Goal: Information Seeking & Learning: Learn about a topic

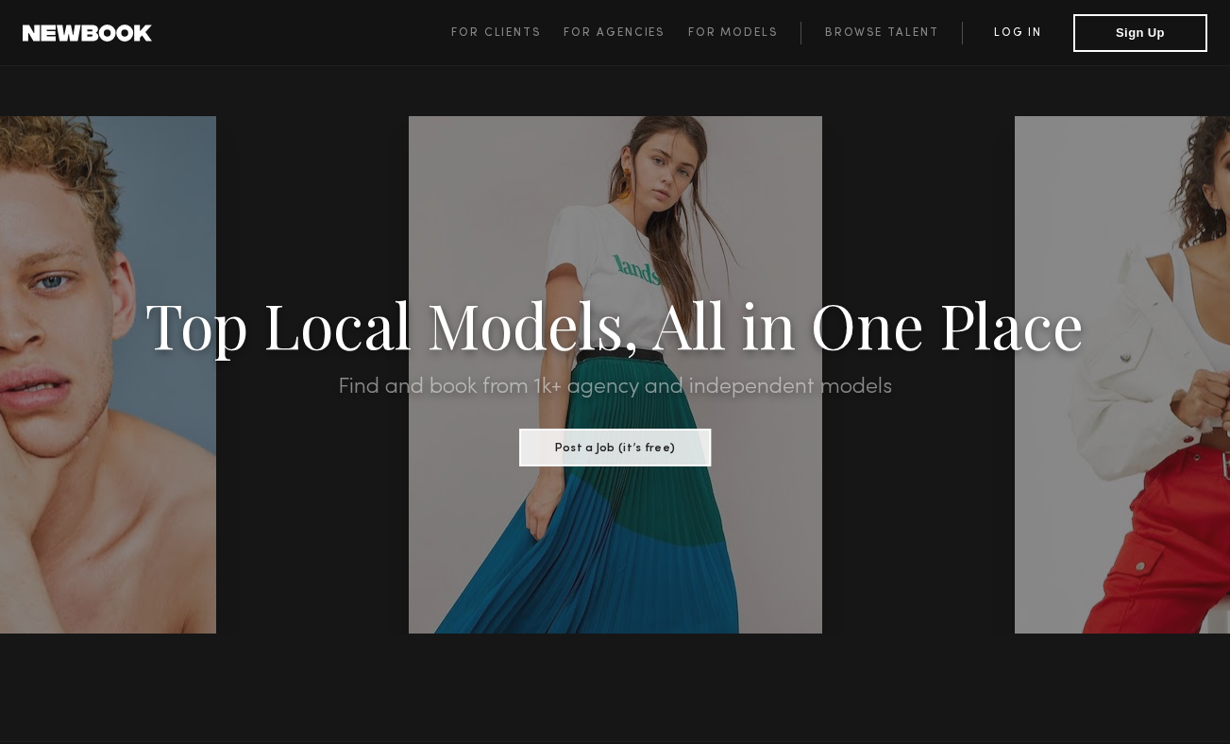
click at [1035, 26] on link "Log in" at bounding box center [1017, 33] width 111 height 23
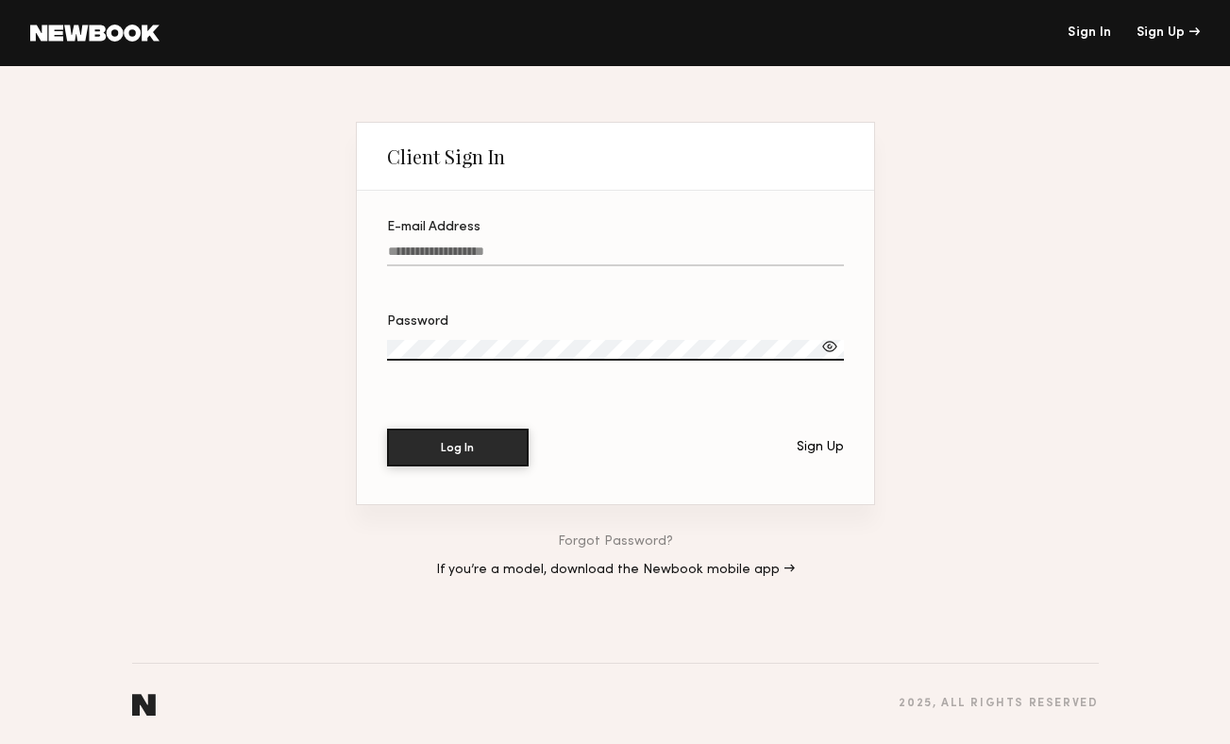
click at [579, 246] on input "E-mail Address" at bounding box center [615, 256] width 457 height 22
click at [647, 247] on input "**********" at bounding box center [615, 256] width 457 height 22
type input "**********"
click at [387, 429] on button "Log In" at bounding box center [458, 448] width 142 height 38
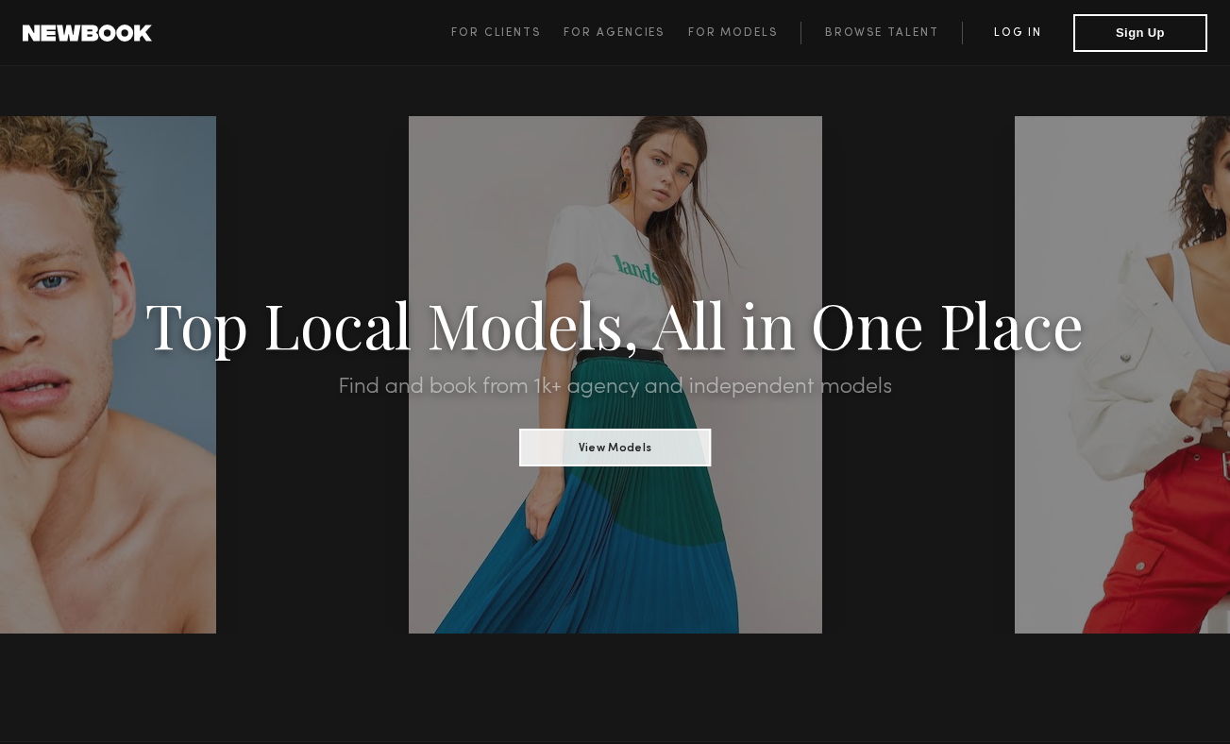
click at [1020, 27] on link "Log in" at bounding box center [1017, 33] width 111 height 23
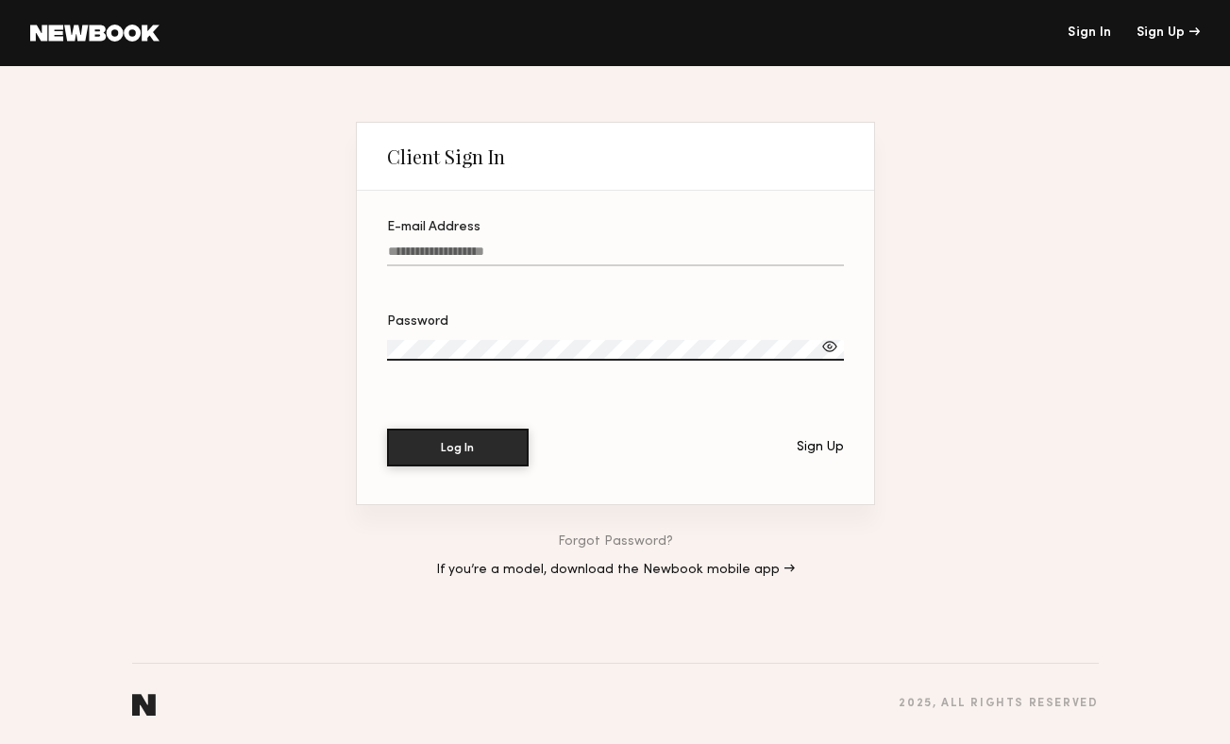
click at [640, 541] on link "Forgot Password?" at bounding box center [615, 541] width 115 height 13
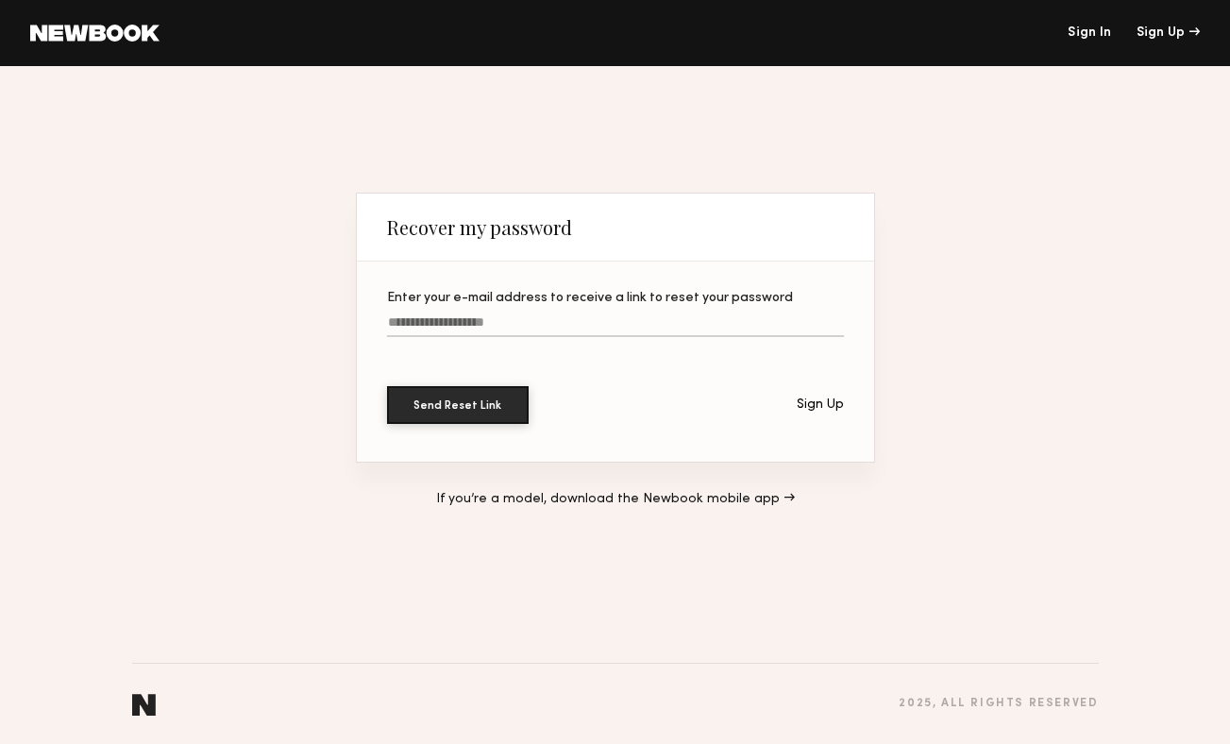
click at [632, 320] on input "Enter your e-mail address to receive a link to reset your password" at bounding box center [615, 326] width 457 height 22
type input "**********"
click at [387, 386] on button "Send Reset Link" at bounding box center [458, 405] width 142 height 38
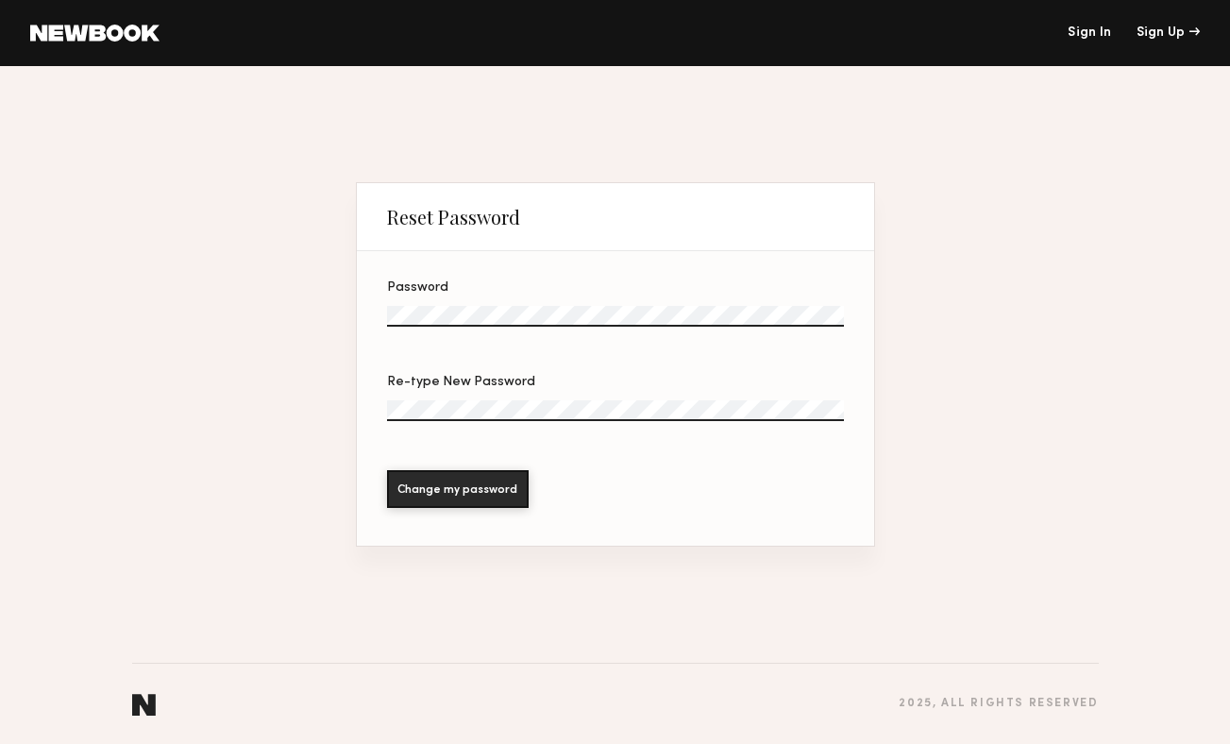
click at [481, 295] on label "Password" at bounding box center [615, 313] width 457 height 64
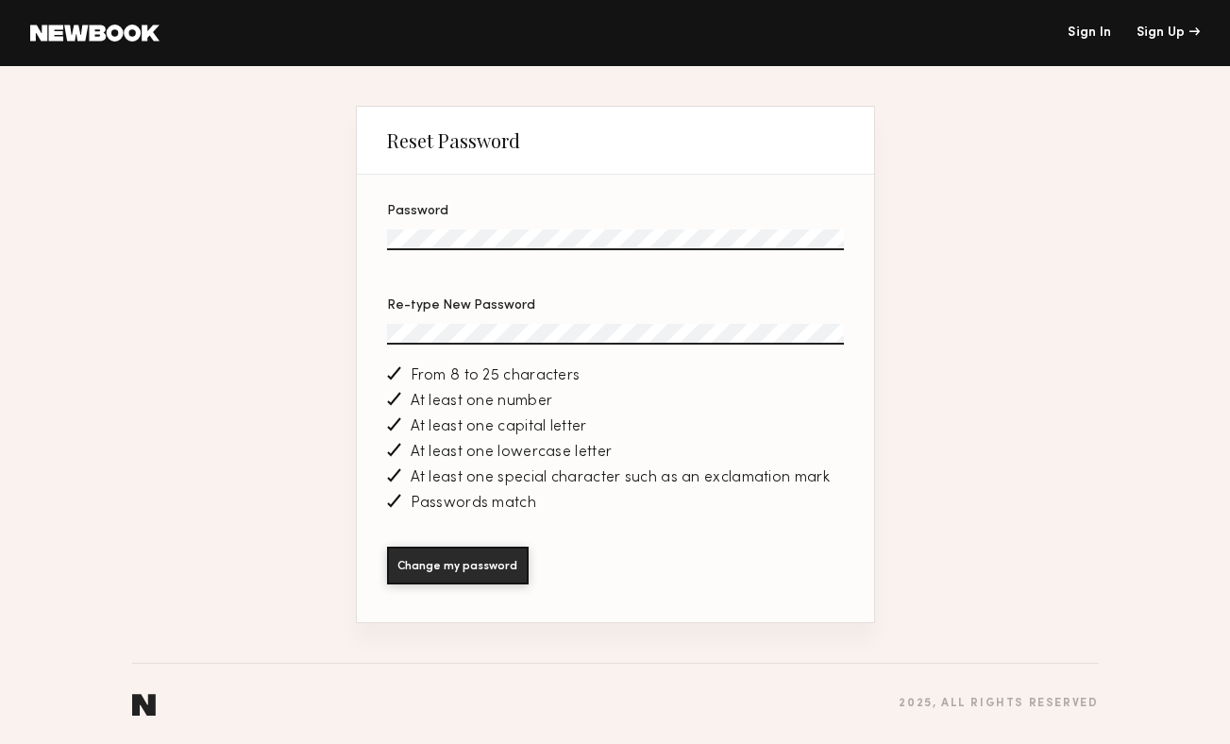
click at [387, 547] on button "Change my password" at bounding box center [458, 566] width 142 height 38
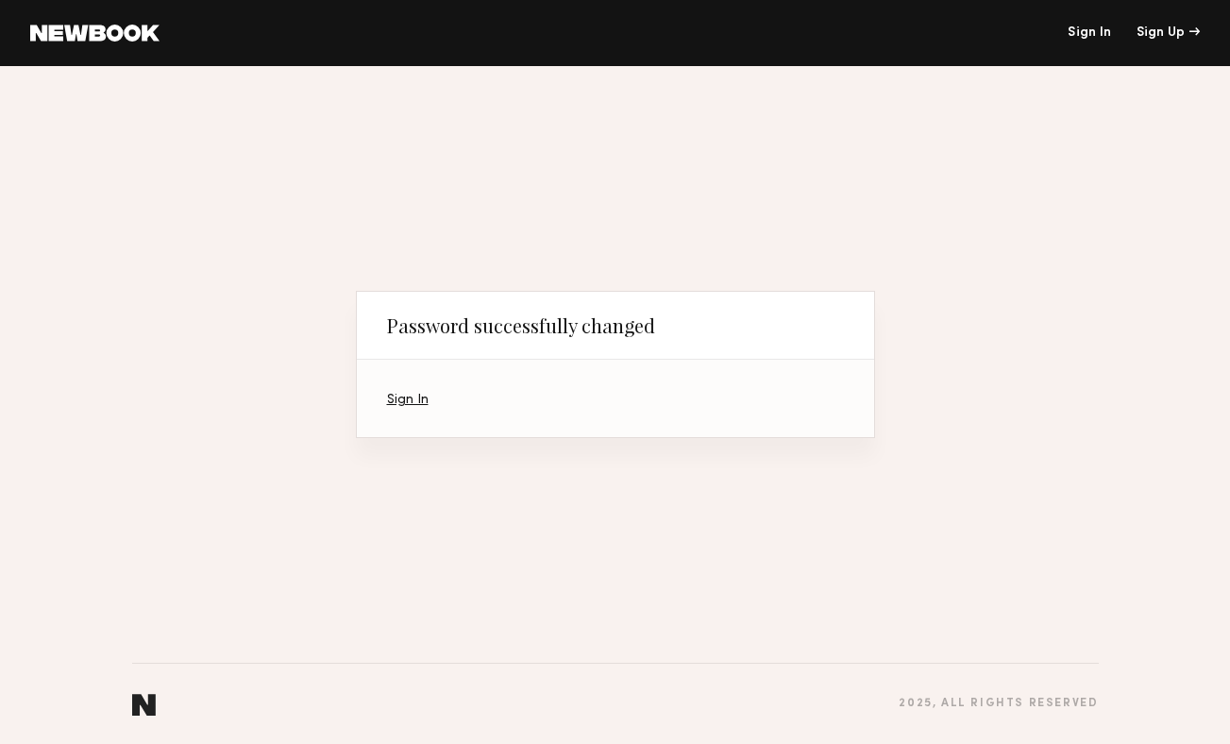
click at [396, 413] on section "Sign In" at bounding box center [615, 398] width 517 height 77
click at [417, 390] on section "Sign In" at bounding box center [615, 398] width 517 height 77
click at [417, 393] on section "Sign In" at bounding box center [615, 398] width 517 height 77
click at [419, 409] on section "Sign In" at bounding box center [615, 398] width 517 height 77
click at [416, 400] on link "Sign In" at bounding box center [408, 400] width 42 height 12
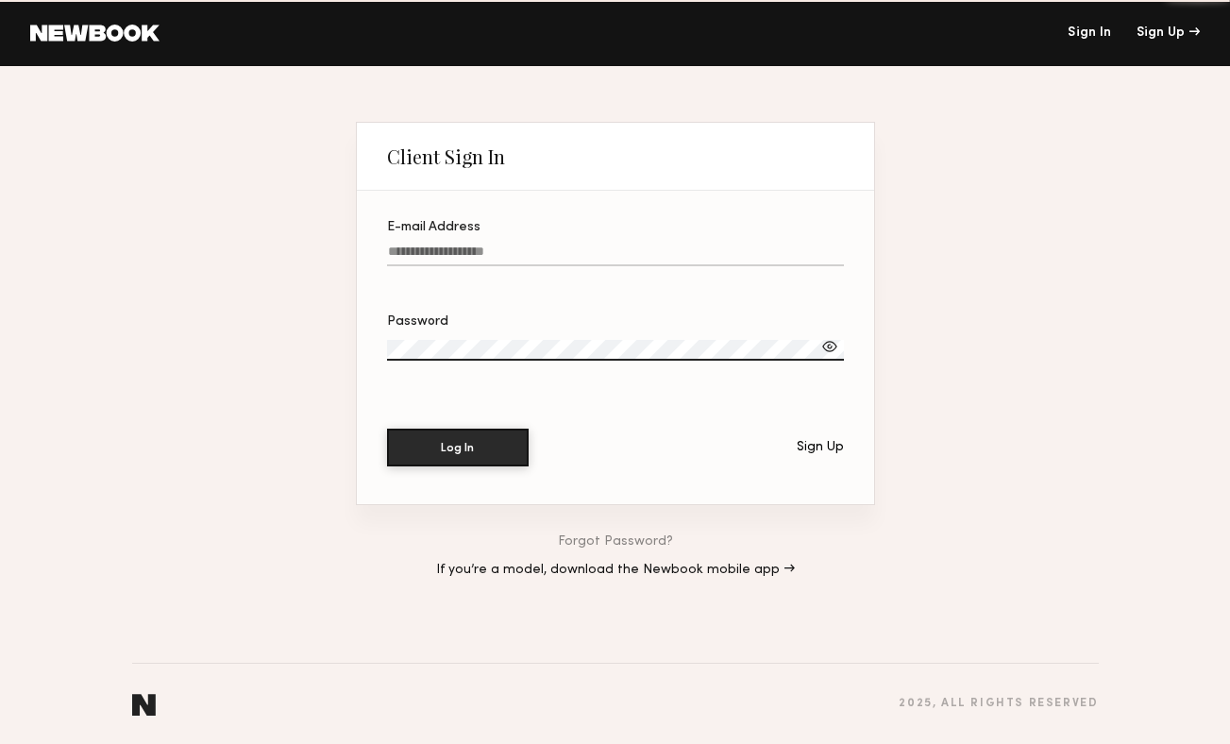
type input "**********"
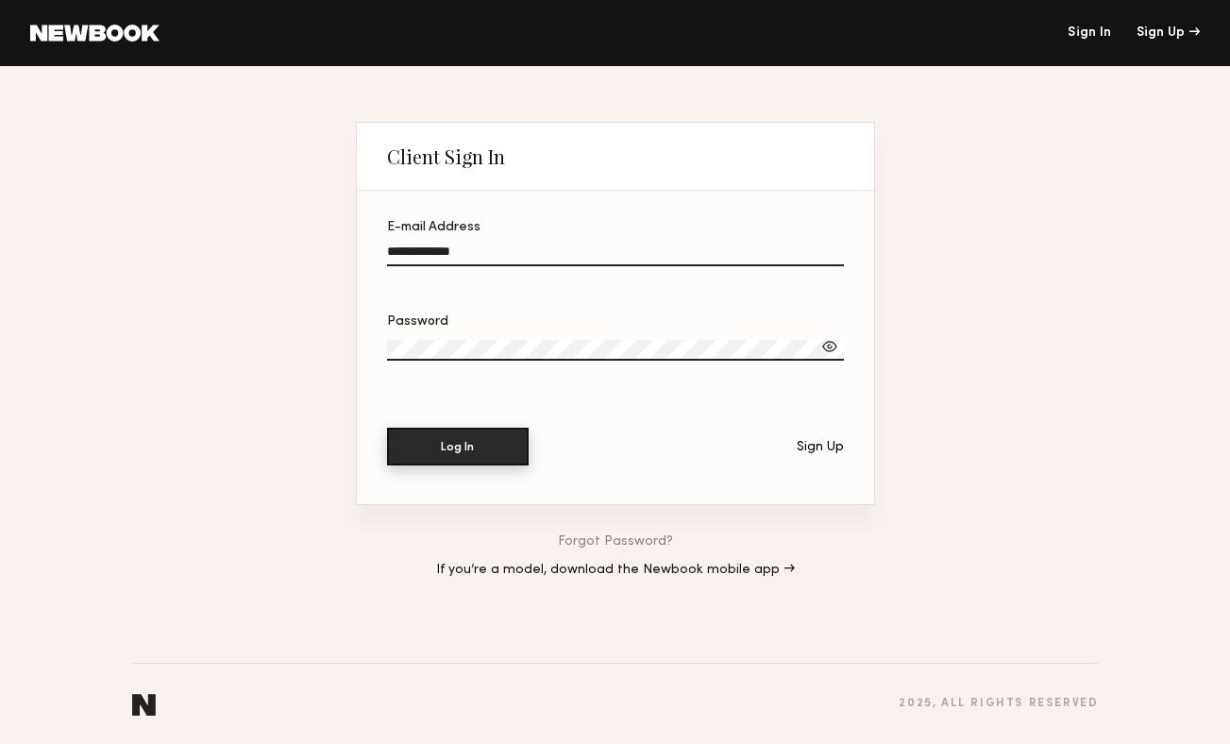
click at [492, 462] on button "Log In" at bounding box center [458, 447] width 142 height 38
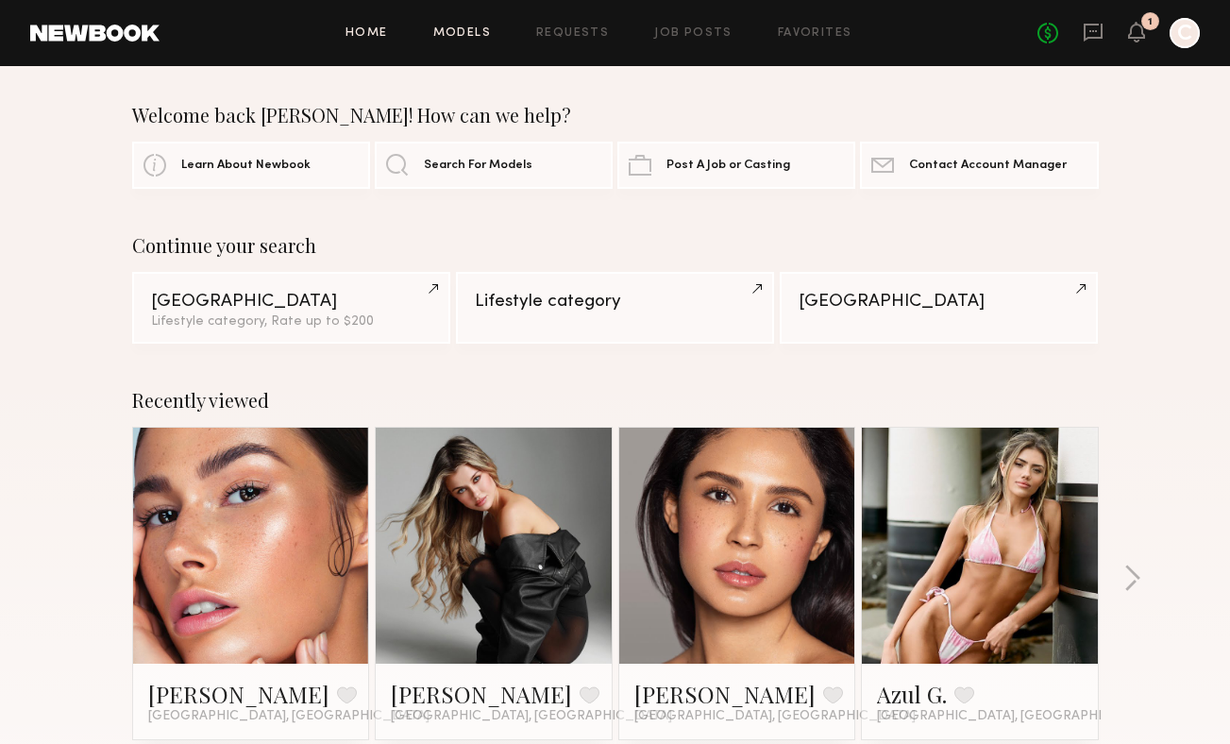
click at [453, 31] on link "Models" at bounding box center [462, 33] width 58 height 12
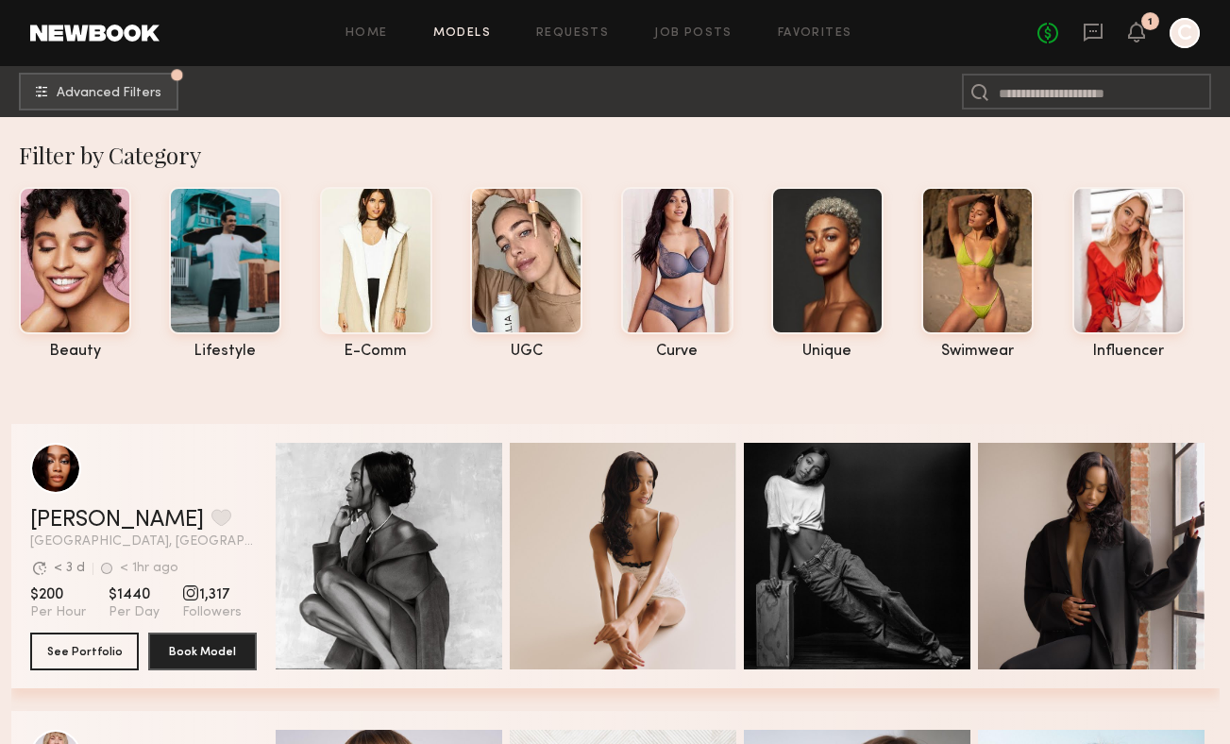
click at [167, 278] on div "beauty lifestyle e-comm UGC curve unique swimwear influencer" at bounding box center [609, 268] width 1241 height 182
click at [202, 226] on div at bounding box center [225, 258] width 112 height 147
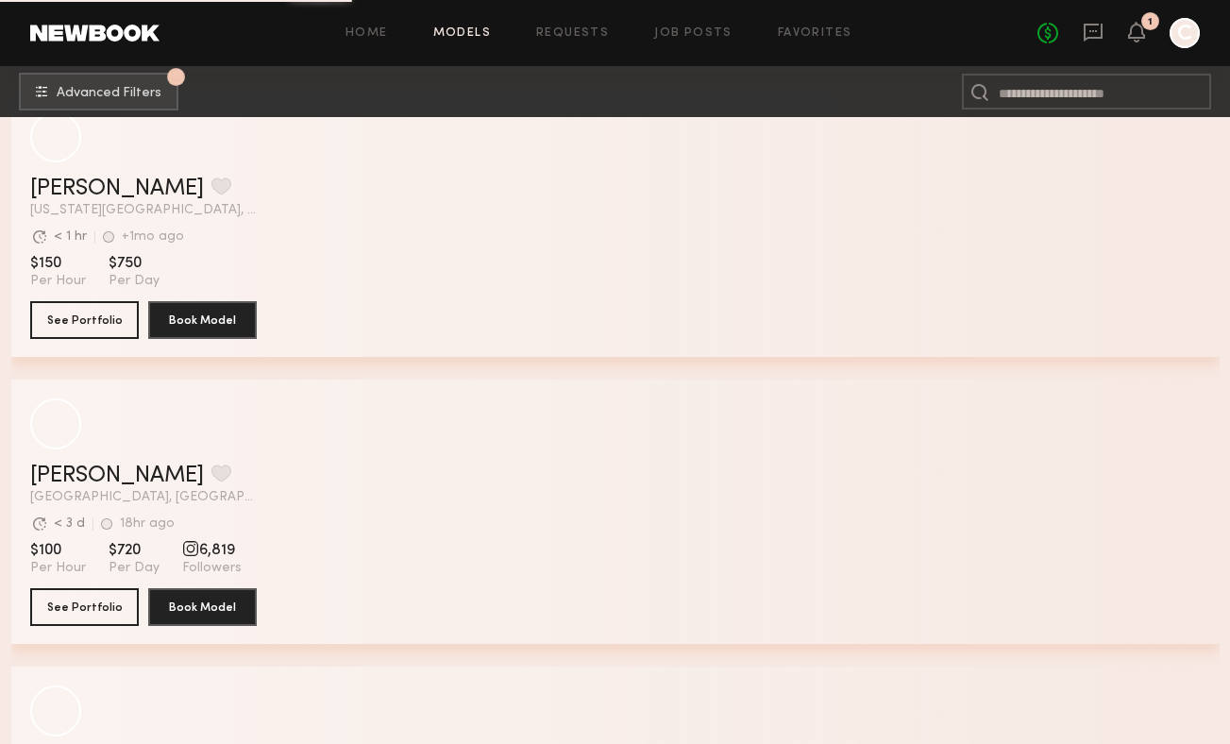
scroll to position [40923, 0]
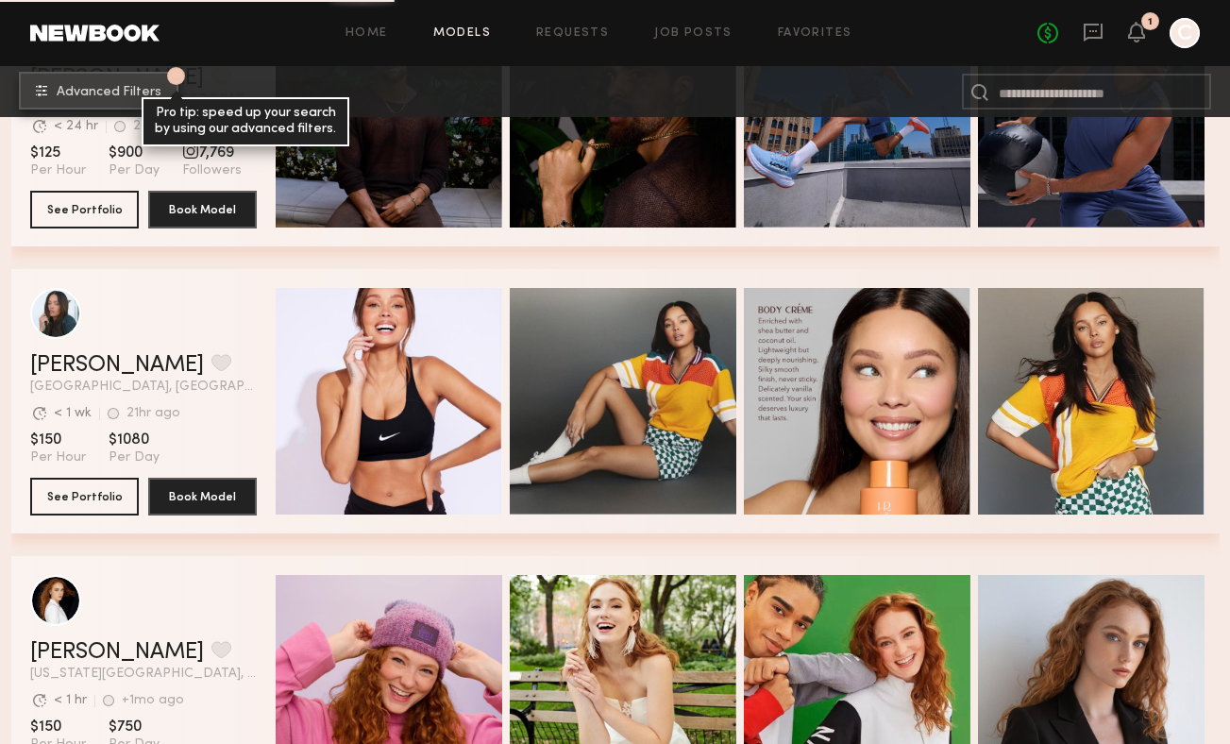
click at [95, 78] on button "1 Advanced Filters Pro tip: speed up your search by using our advanced filters." at bounding box center [99, 91] width 160 height 38
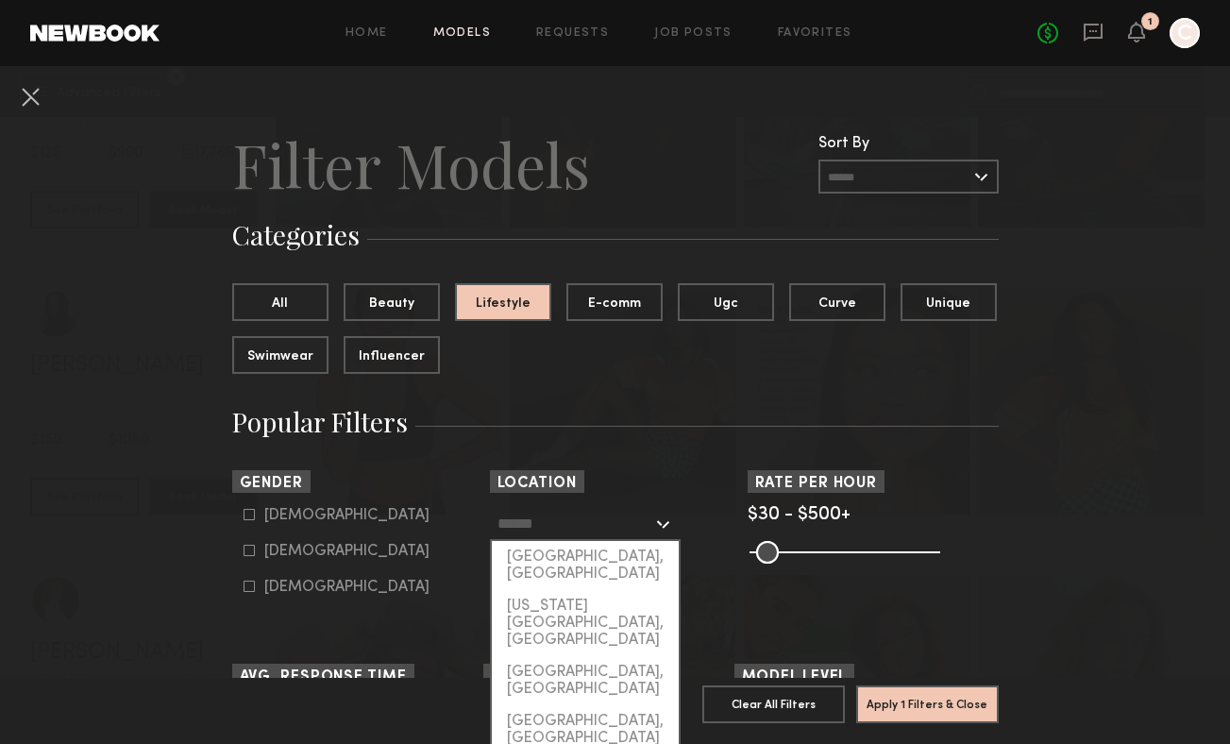
click at [536, 514] on input "text" at bounding box center [574, 523] width 155 height 32
click at [572, 564] on div "[GEOGRAPHIC_DATA], [GEOGRAPHIC_DATA]" at bounding box center [585, 565] width 187 height 49
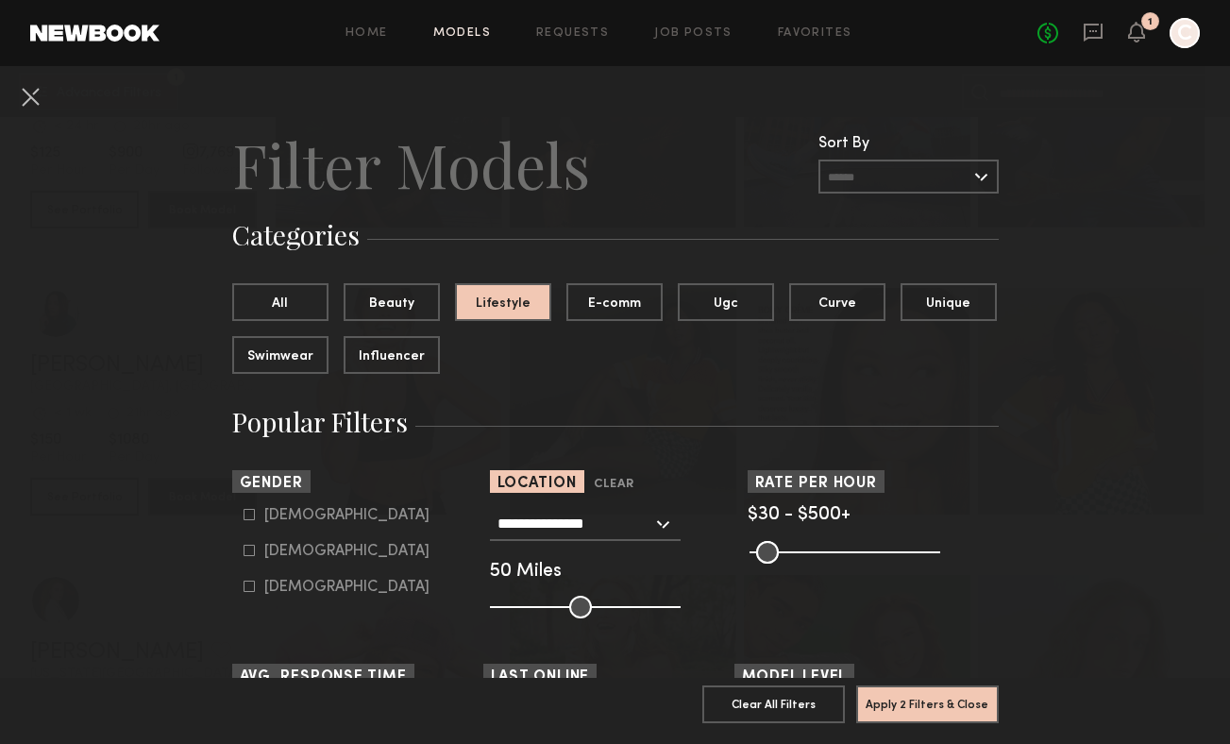
click at [612, 524] on input "**********" at bounding box center [574, 523] width 155 height 32
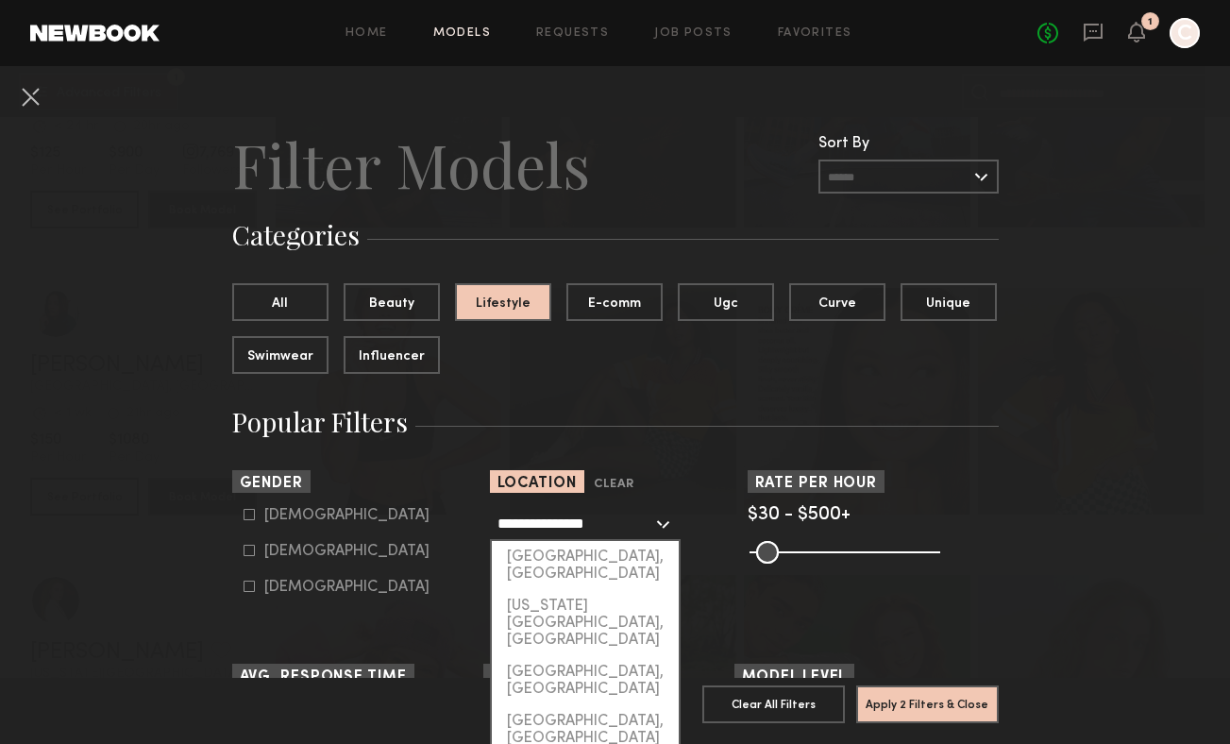
click at [599, 522] on input "**********" at bounding box center [574, 523] width 155 height 32
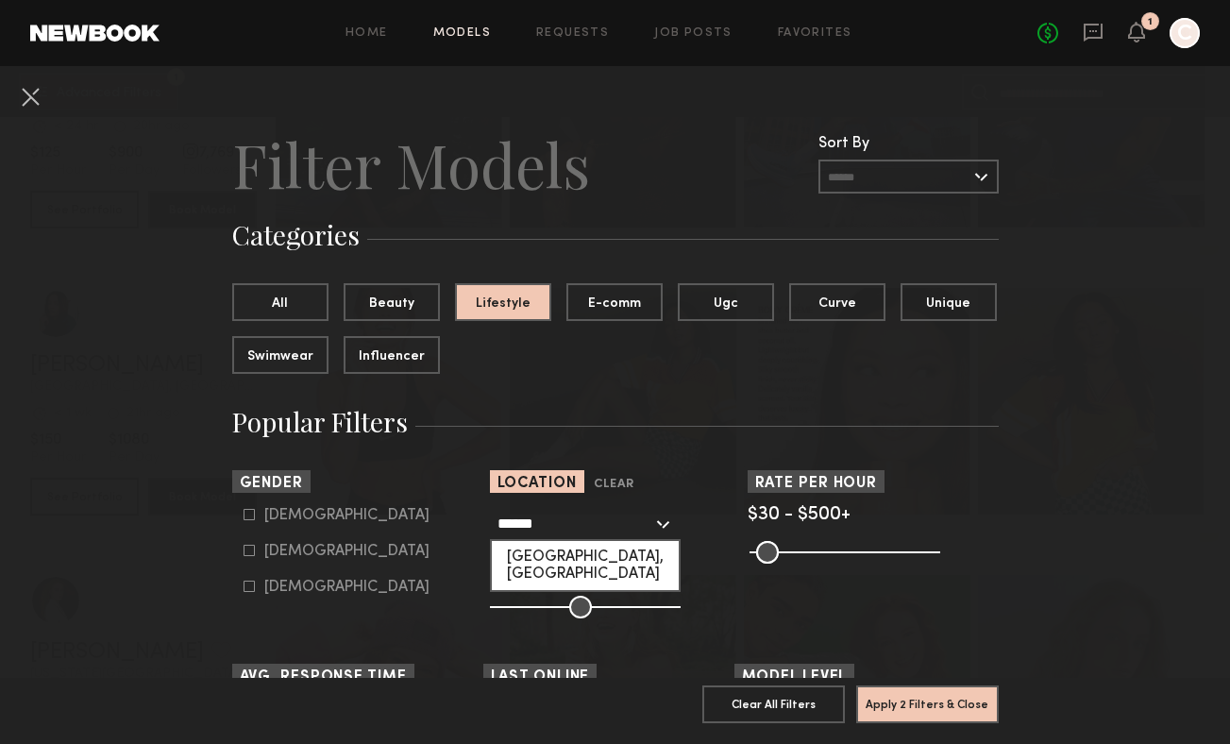
click at [610, 559] on div "[GEOGRAPHIC_DATA], [GEOGRAPHIC_DATA]" at bounding box center [585, 565] width 187 height 49
type input "**********"
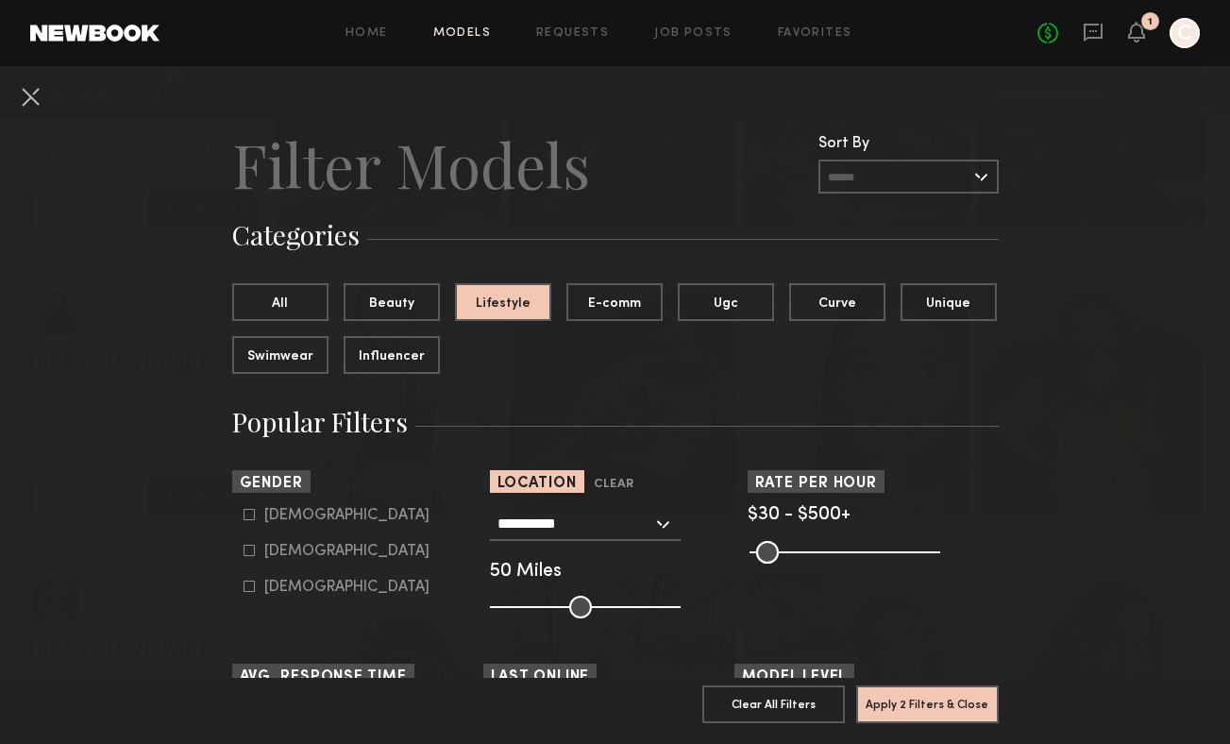
click at [245, 514] on icon at bounding box center [249, 514] width 11 height 11
click at [251, 543] on common-framework-checkbox "Female" at bounding box center [364, 551] width 240 height 17
click at [248, 548] on icon at bounding box center [249, 550] width 11 height 11
type input "*"
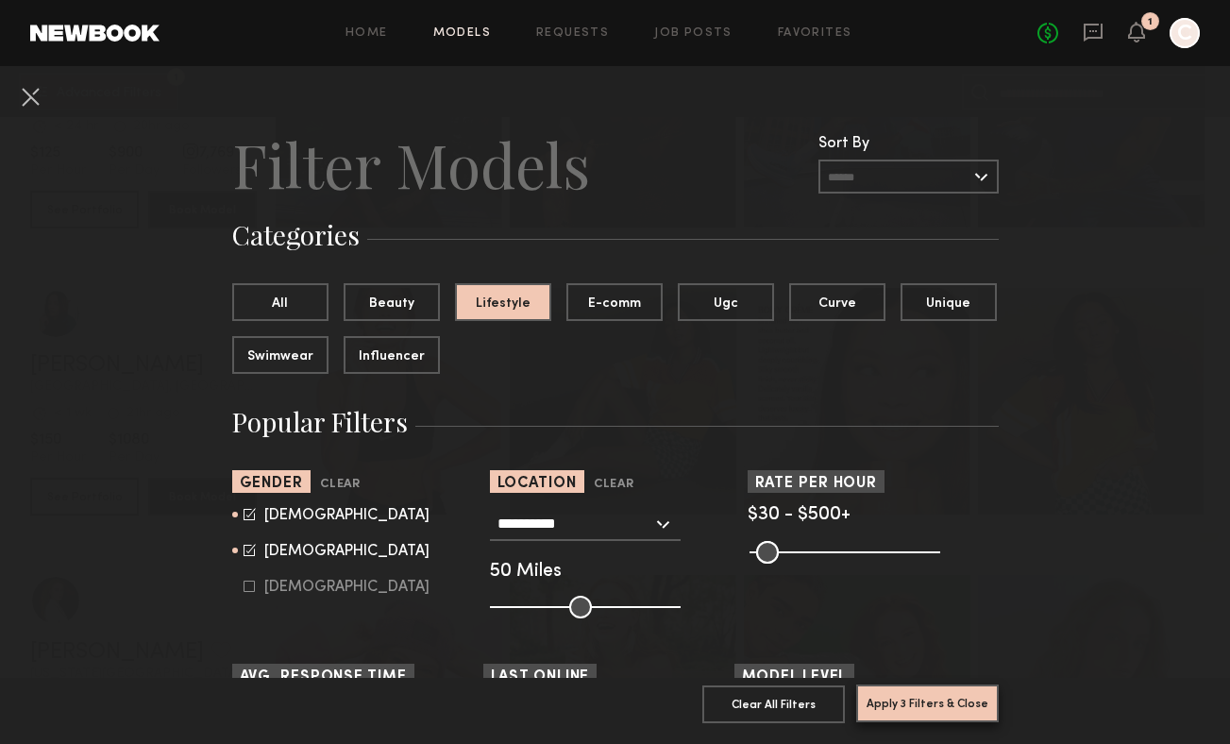
click at [958, 703] on button "Apply 3 Filters & Close" at bounding box center [927, 703] width 143 height 38
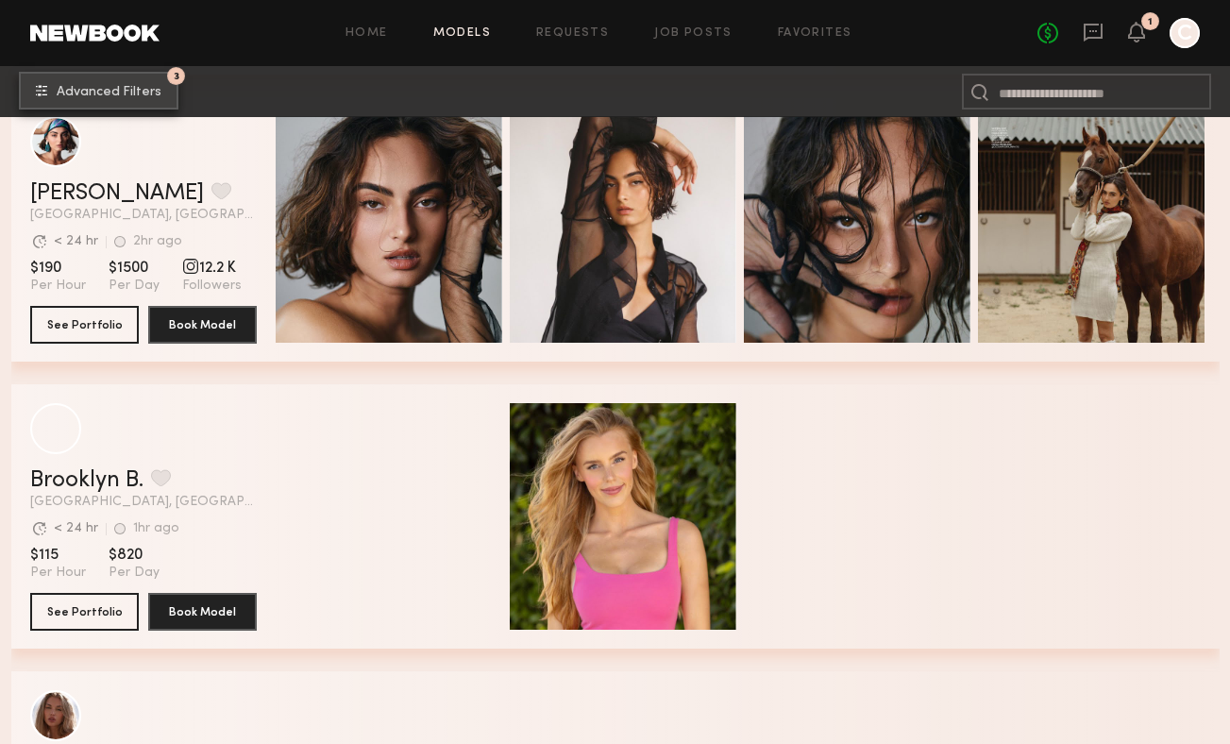
scroll to position [42253, 0]
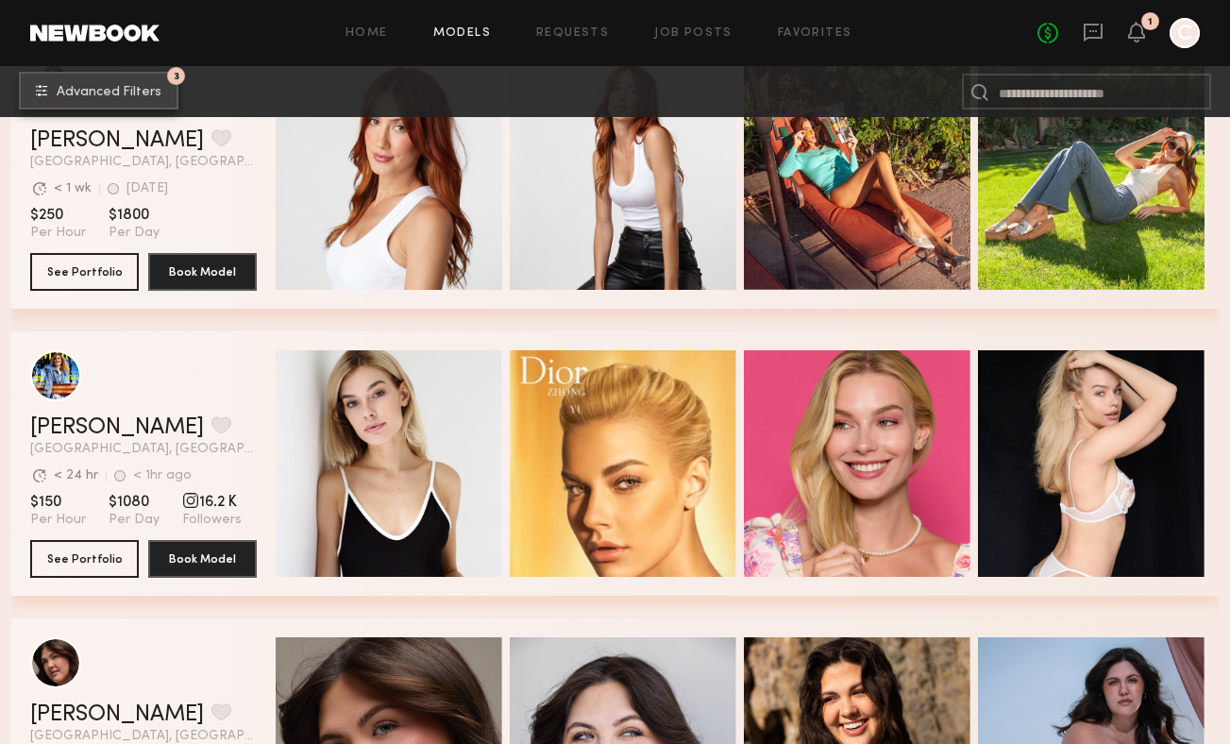
scroll to position [77971, 0]
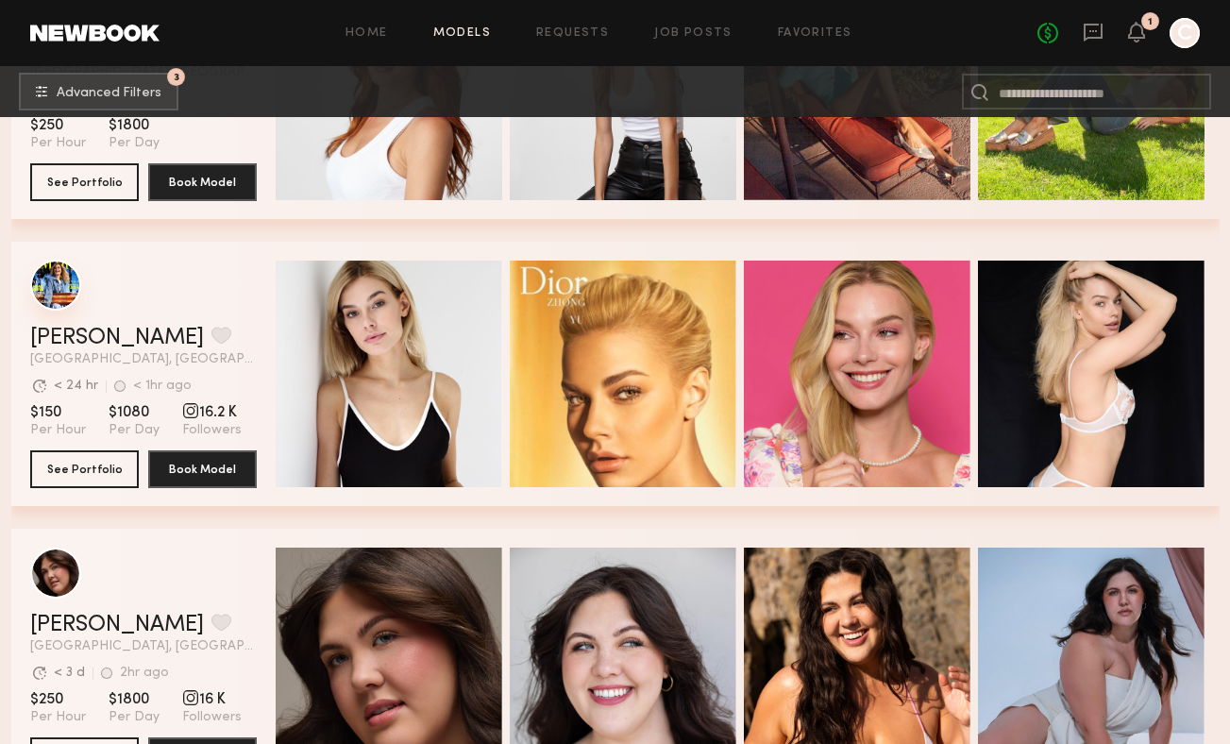
click at [58, 286] on div "grid" at bounding box center [55, 285] width 51 height 51
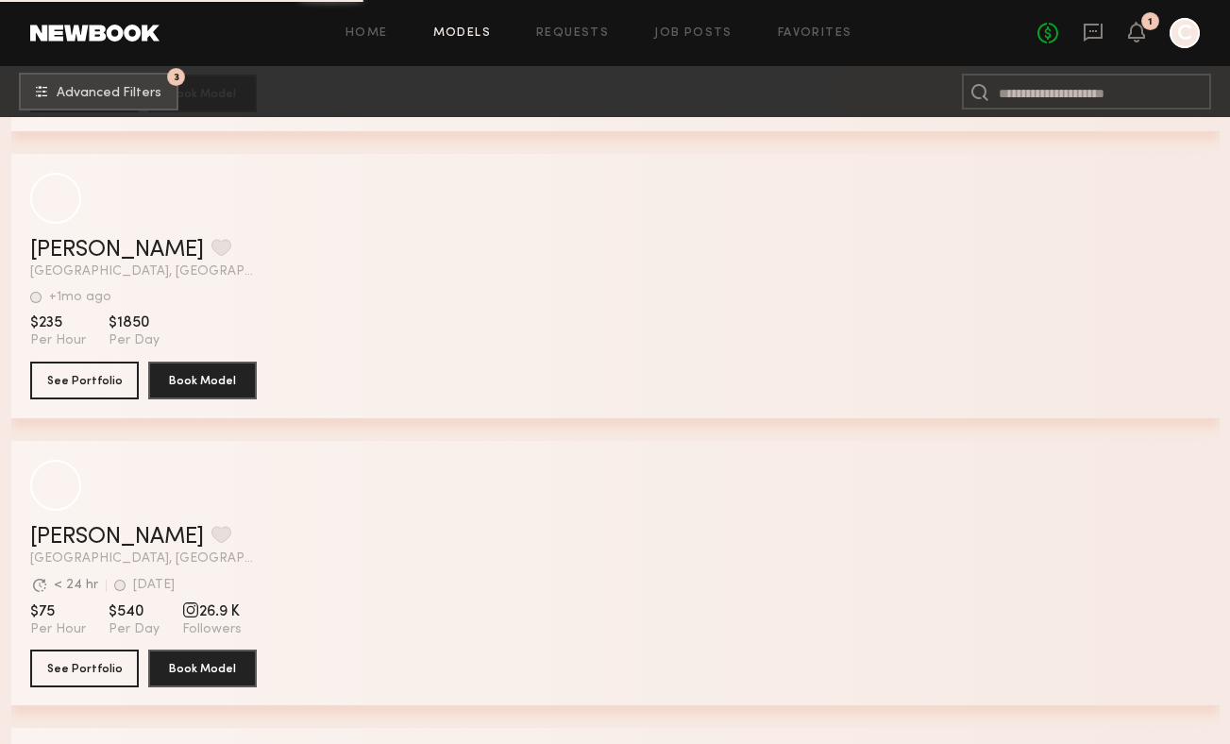
scroll to position [109664, 0]
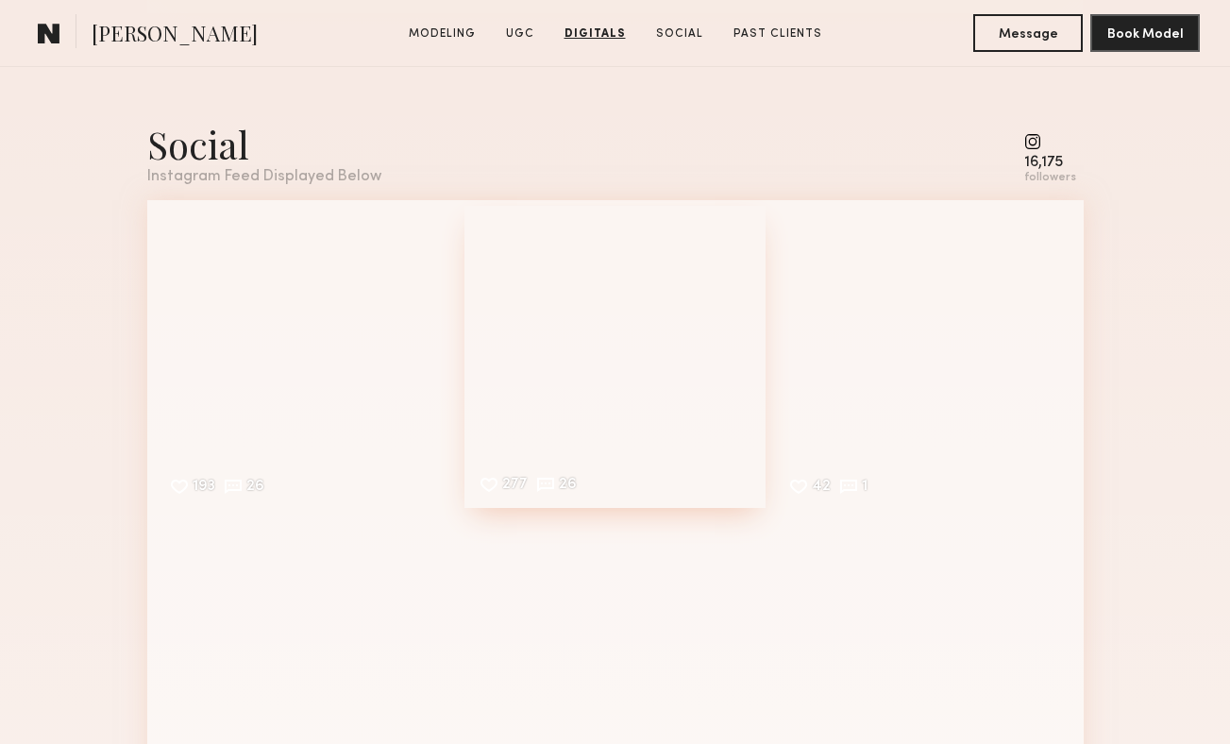
scroll to position [4969, 0]
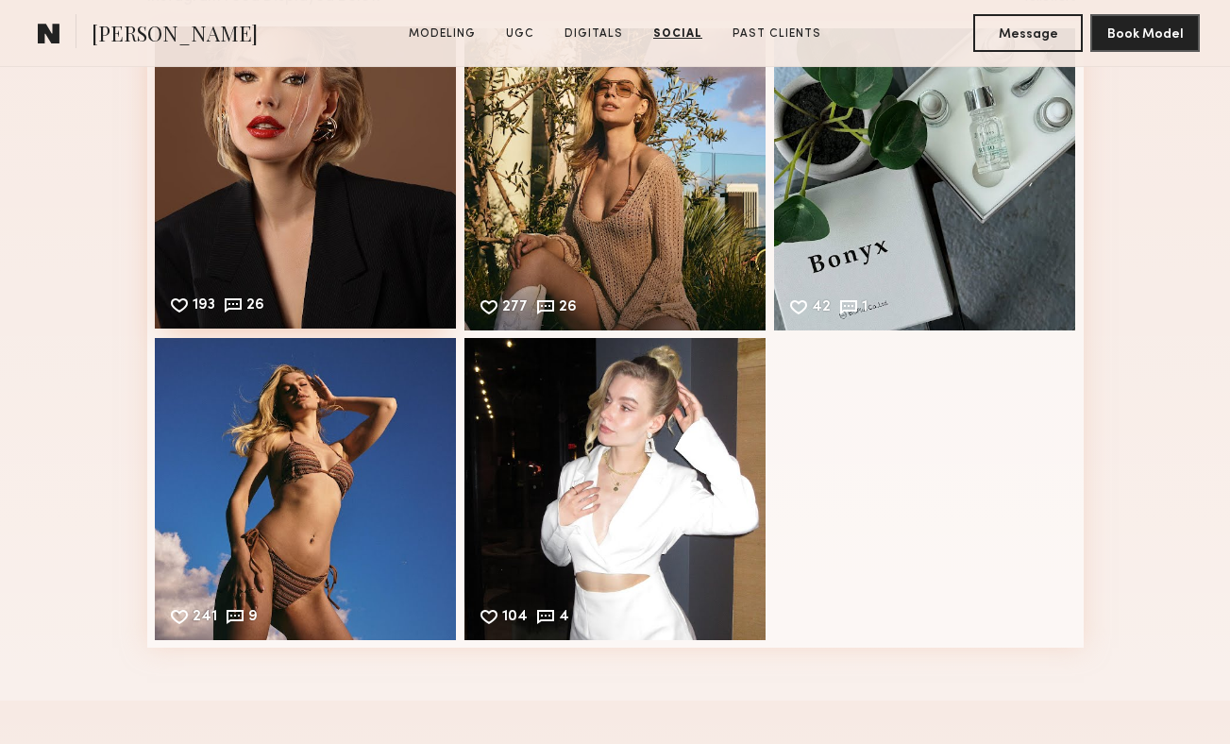
click at [351, 227] on div "193 26 Likes & comments displayed to show model’s engagement" at bounding box center [306, 177] width 302 height 302
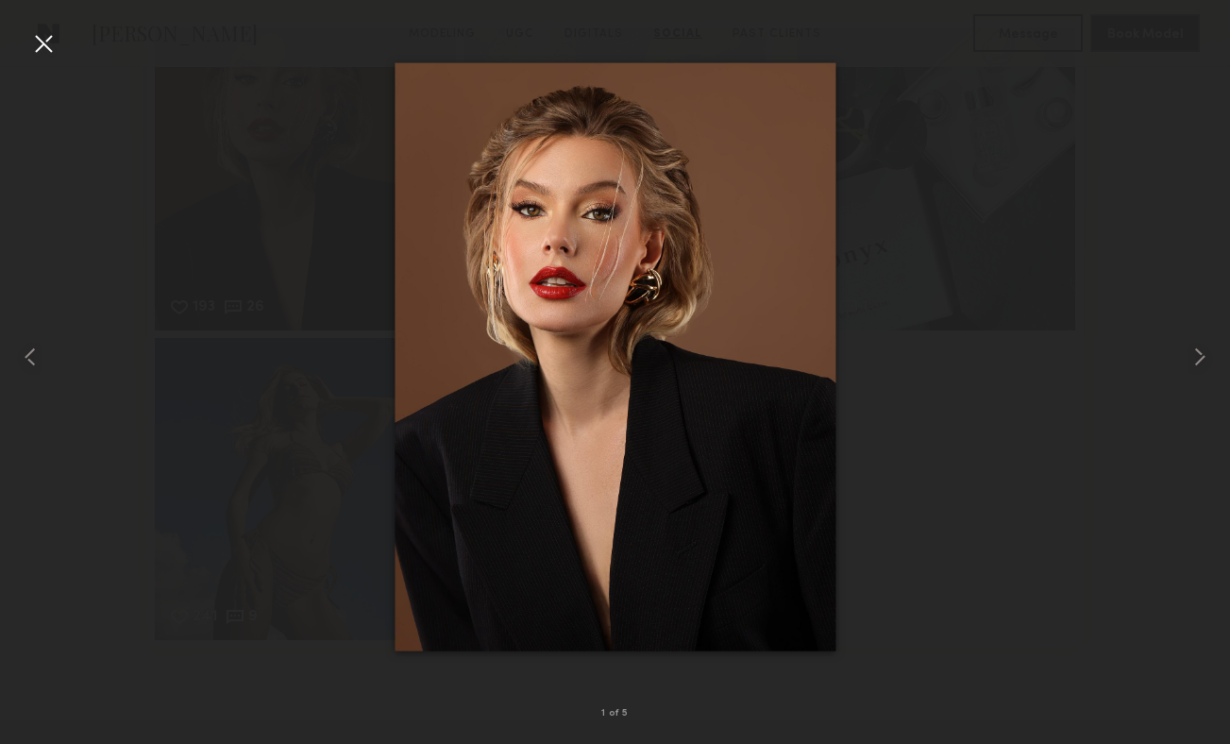
click at [160, 151] on div at bounding box center [615, 356] width 1230 height 653
click at [52, 49] on div at bounding box center [43, 43] width 30 height 30
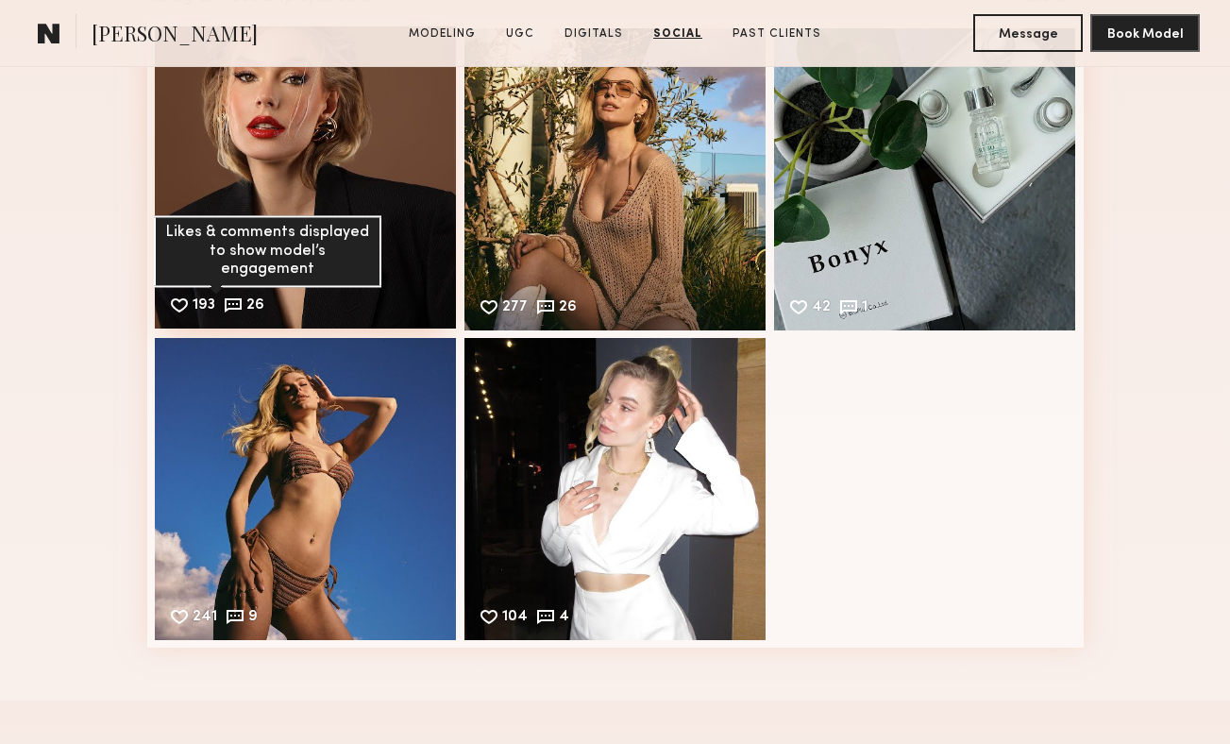
click at [228, 303] on common-icon at bounding box center [233, 305] width 21 height 21
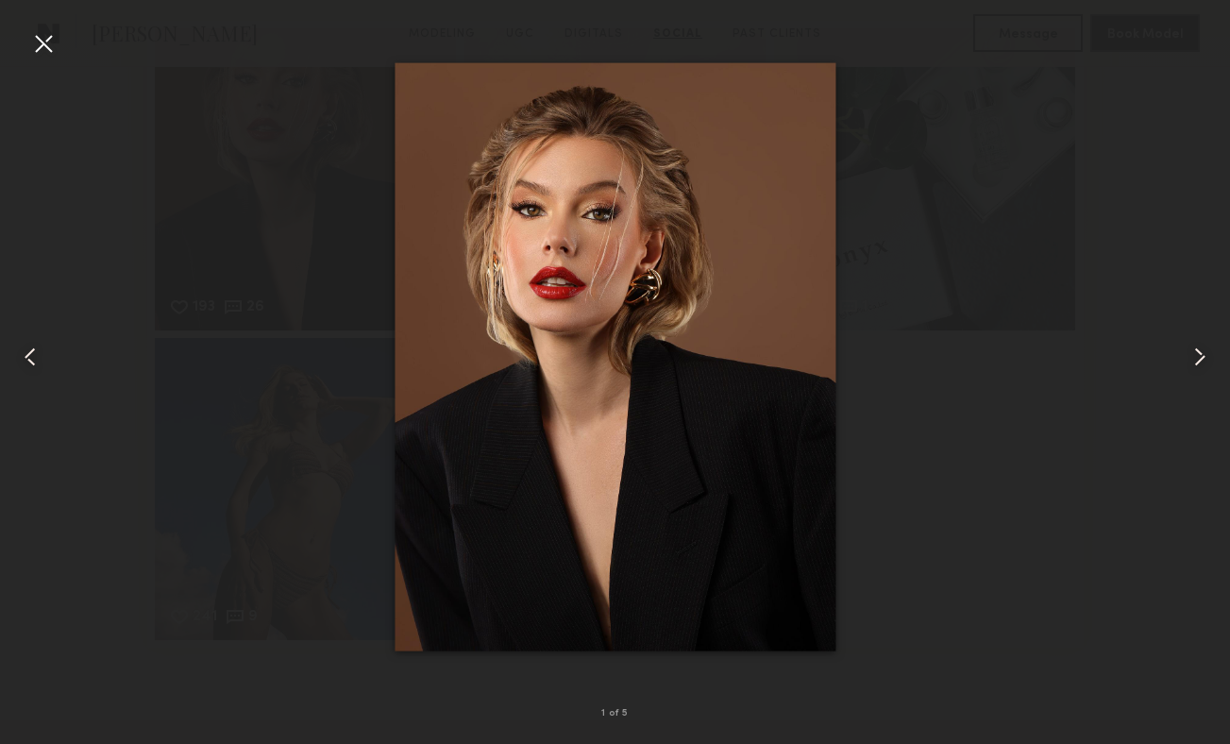
click at [179, 177] on div at bounding box center [615, 356] width 1230 height 653
